Goal: Find specific page/section: Find specific page/section

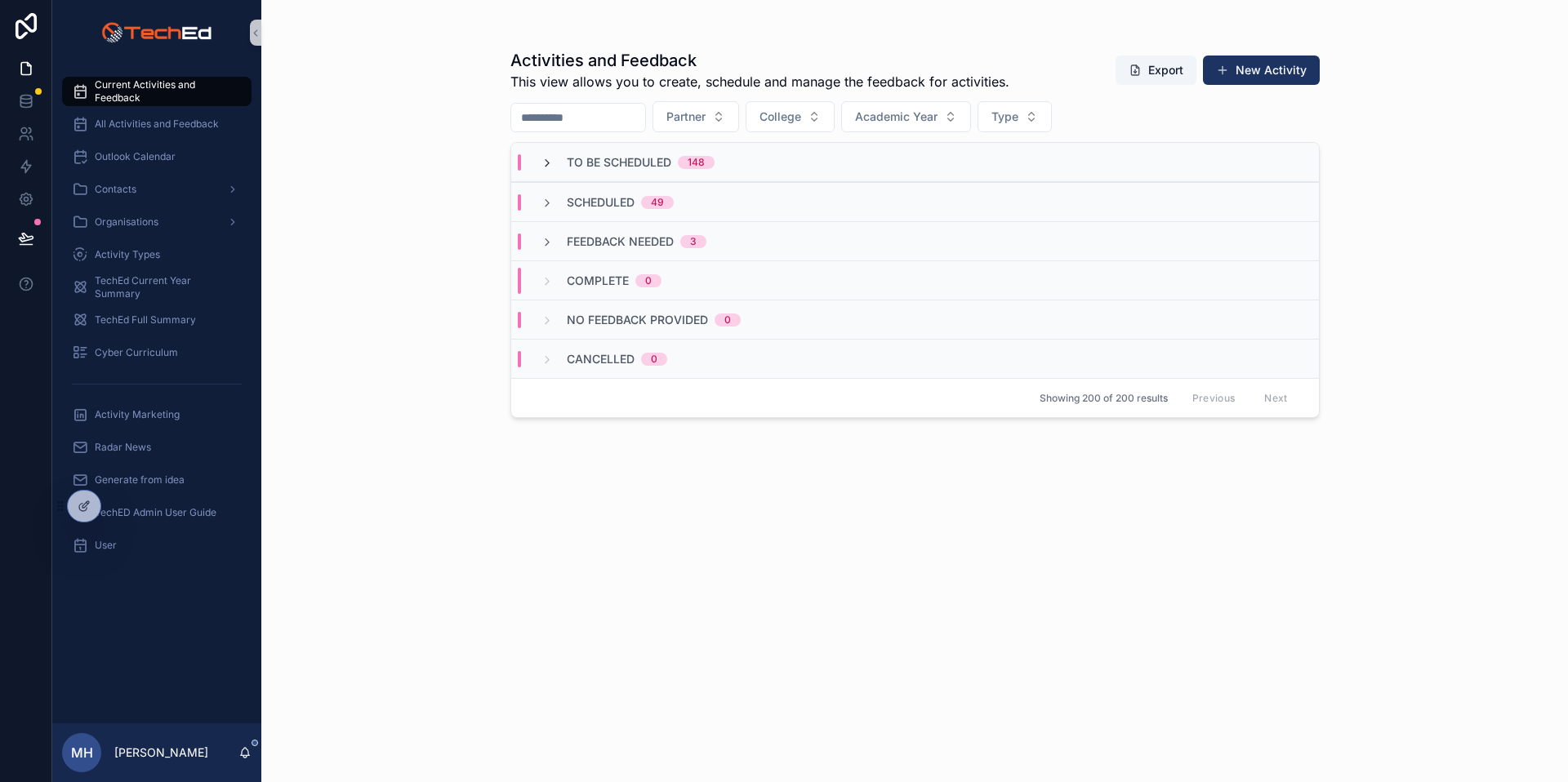
click at [548, 158] on icon "scrollable content" at bounding box center [548, 163] width 13 height 13
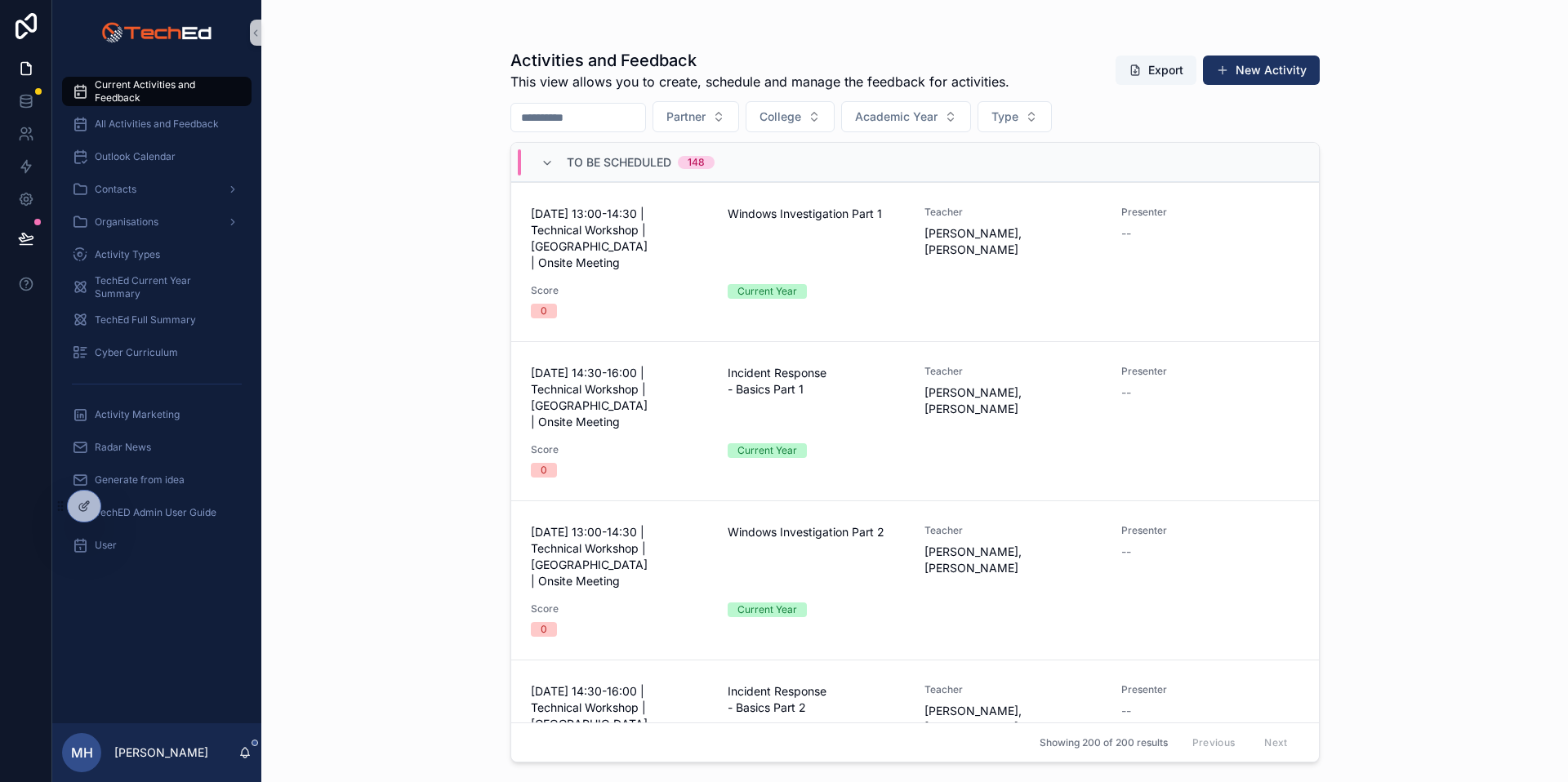
click at [1465, 181] on div "Activities and Feedback This view allows you to create, schedule and manage the…" at bounding box center [914, 391] width 1306 height 782
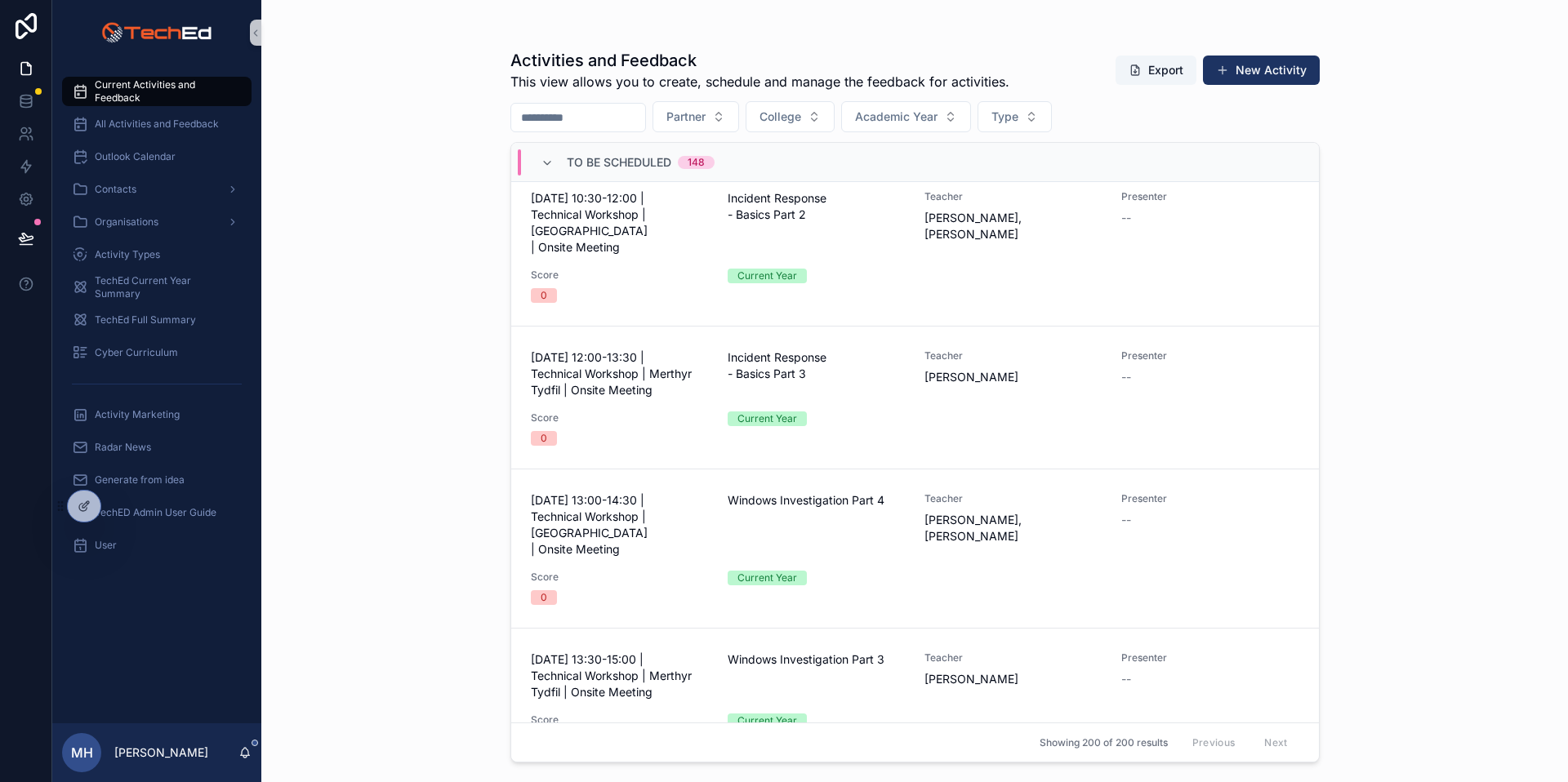
scroll to position [1775, 0]
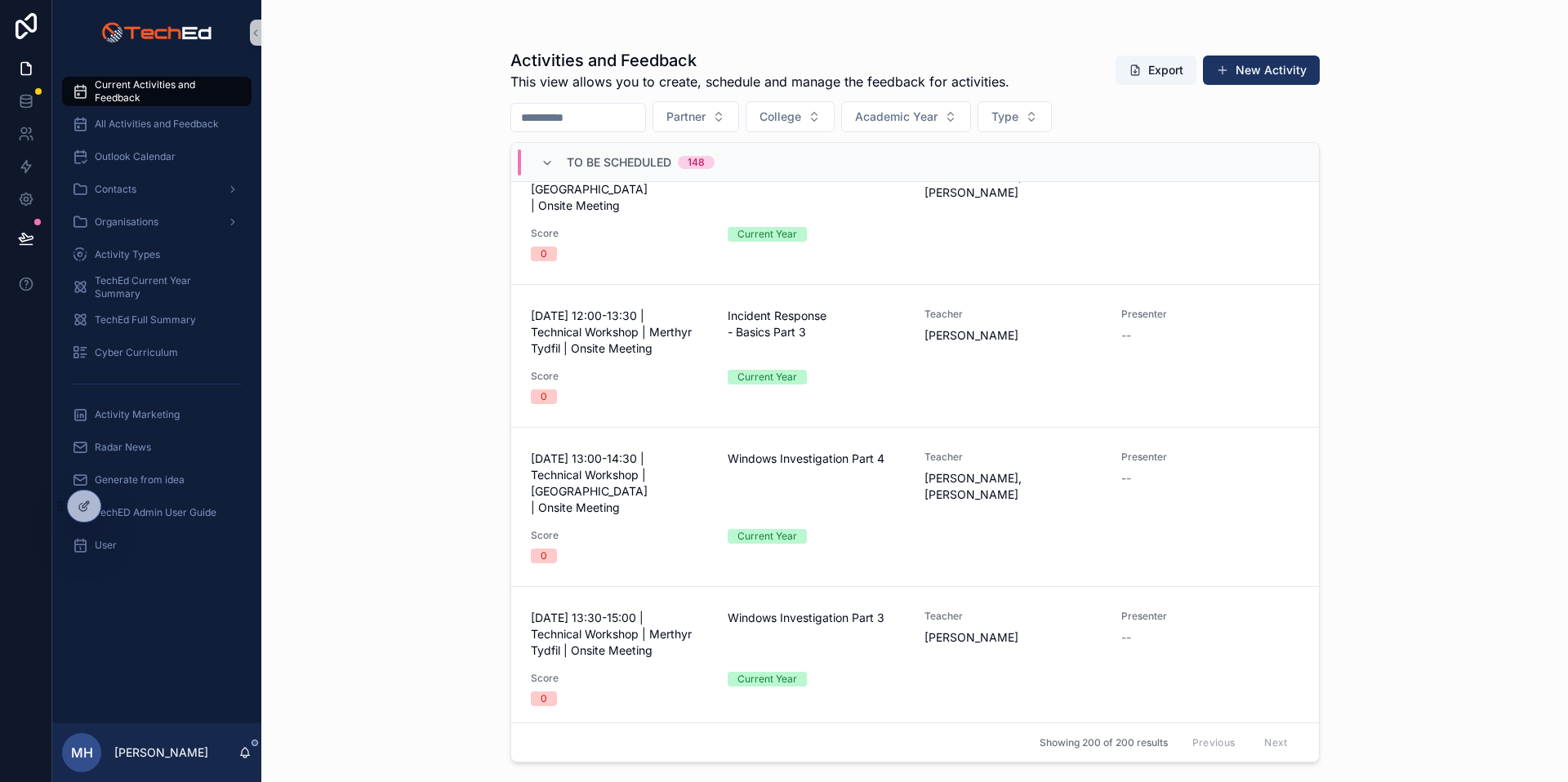
click at [354, 367] on div "Activities and Feedback This view allows you to create, schedule and manage the…" at bounding box center [914, 391] width 1306 height 782
click at [131, 415] on span "Activity Marketing" at bounding box center [137, 415] width 85 height 13
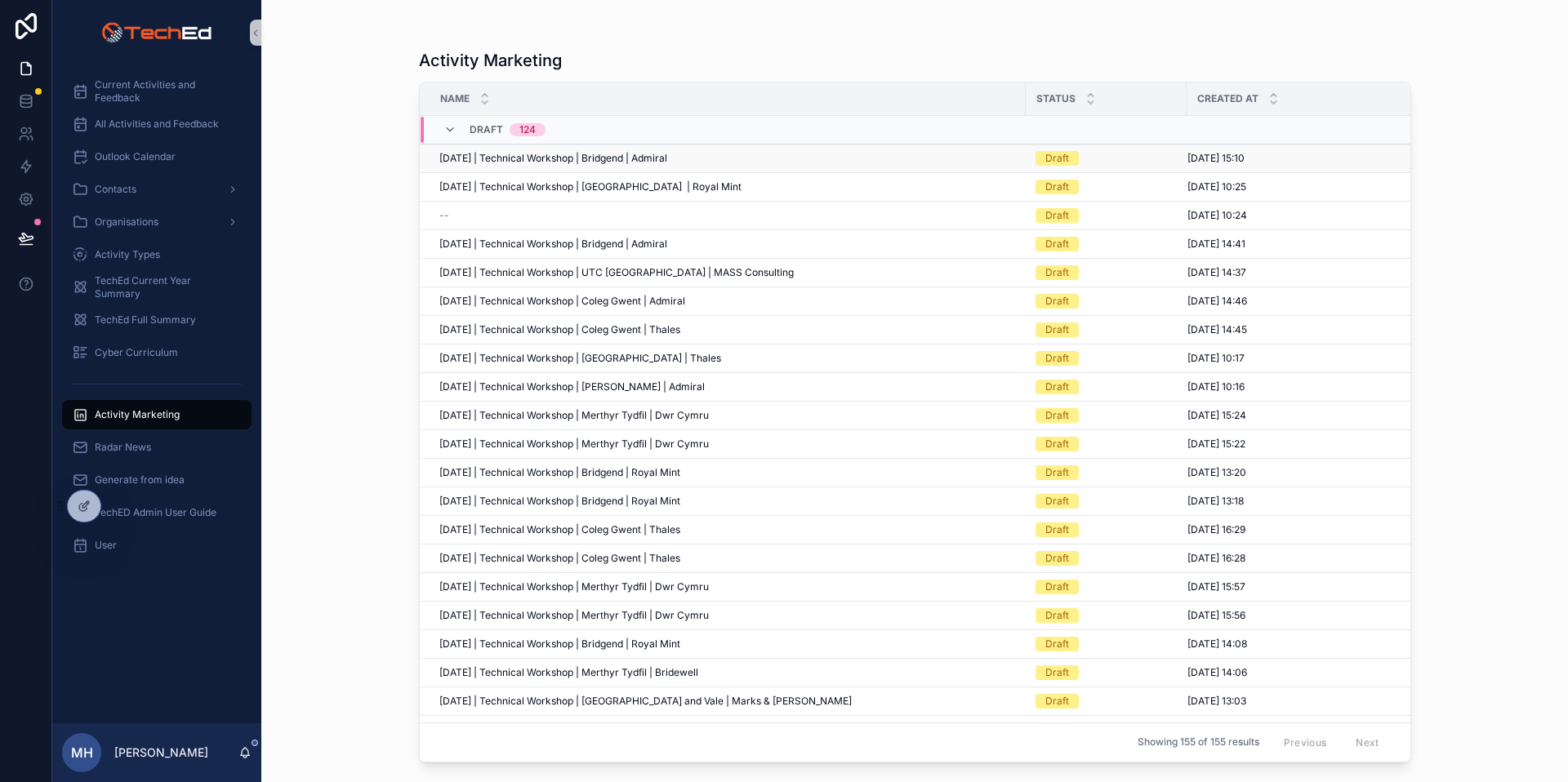
click at [626, 156] on span "[DATE] | Technical Workshop | Bridgend | Admiral" at bounding box center [553, 159] width 228 height 13
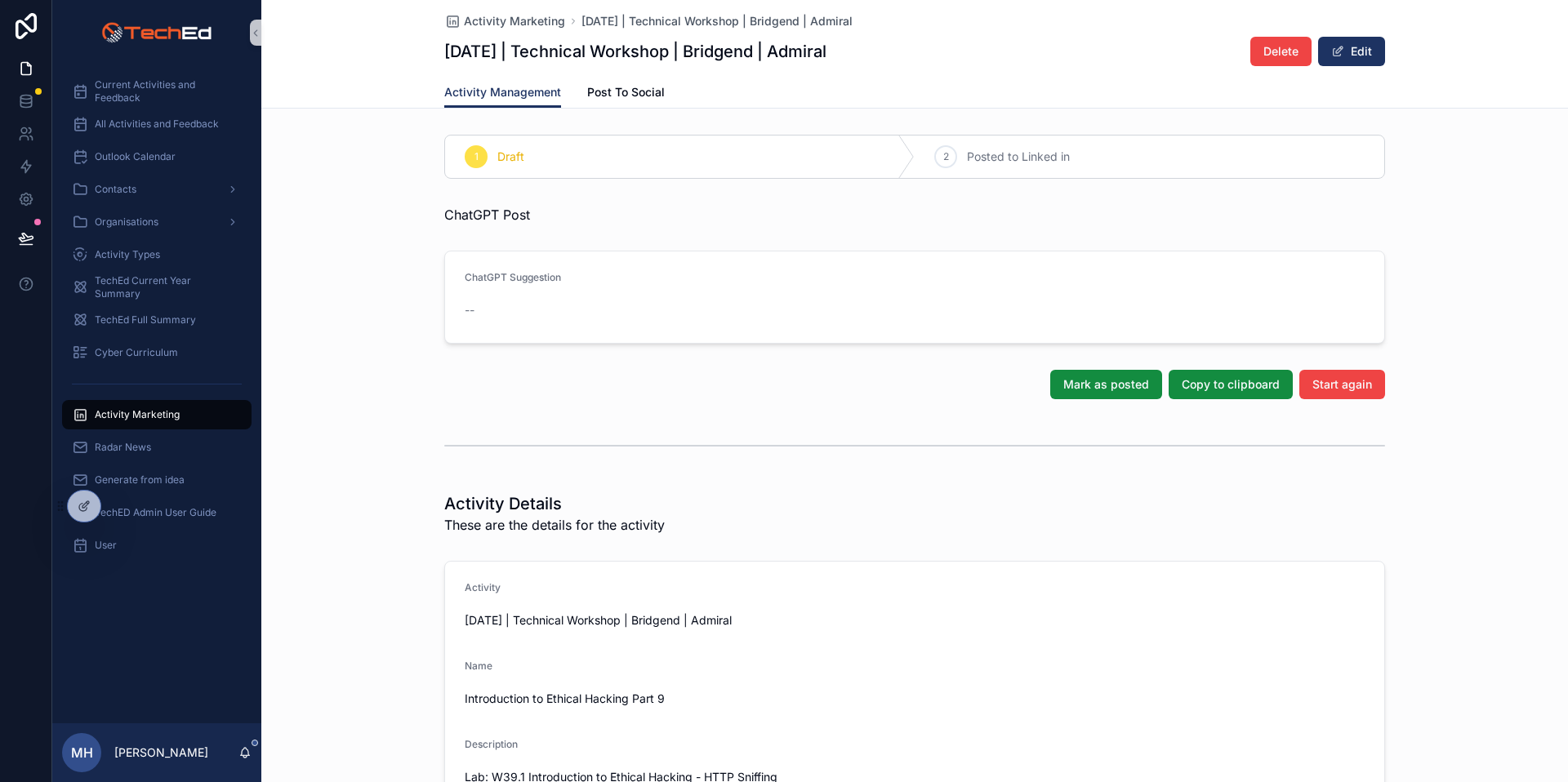
click at [1475, 216] on div "ChatGPT Post" at bounding box center [914, 214] width 1306 height 33
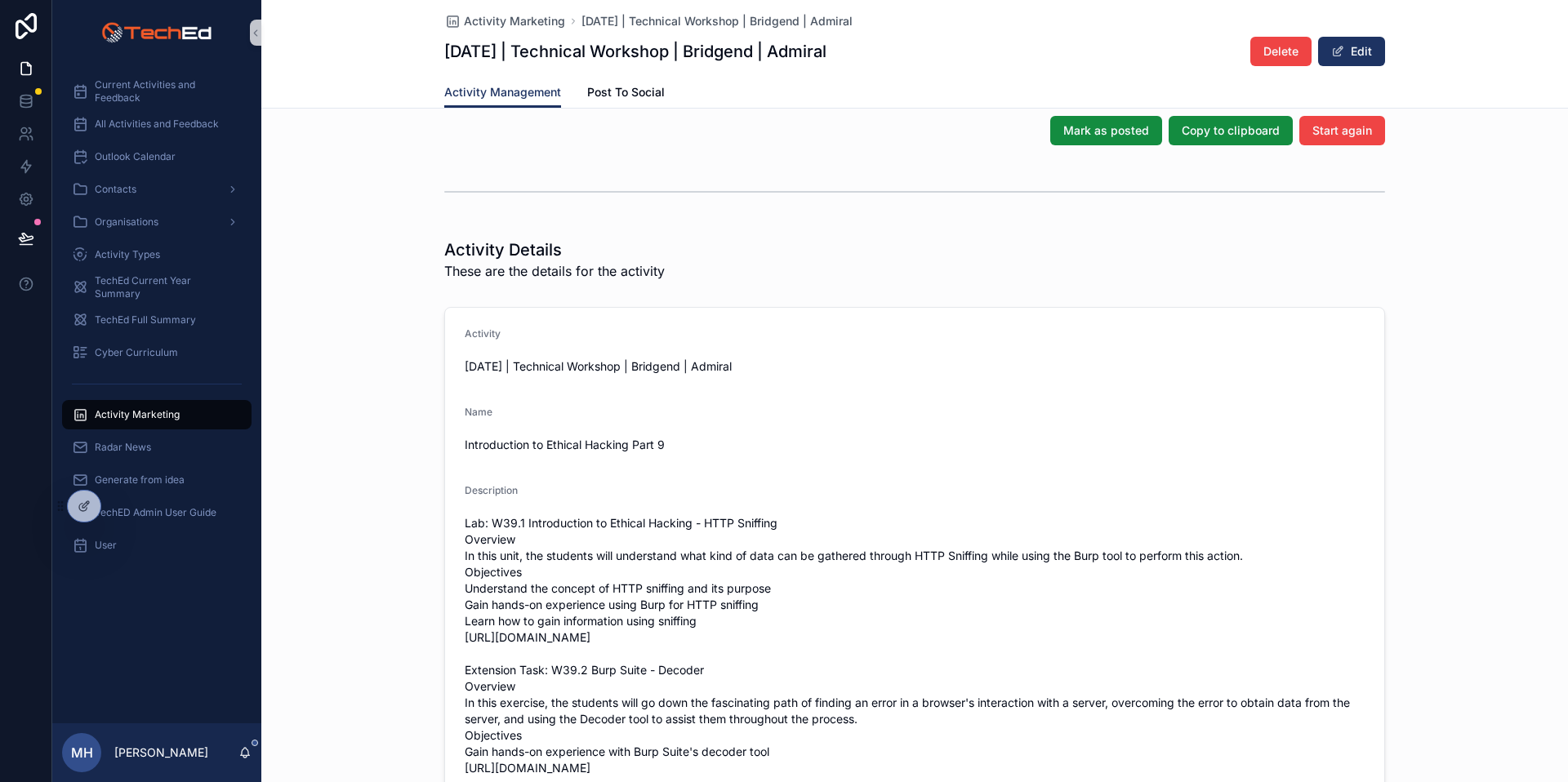
scroll to position [470, 0]
